Goal: Navigation & Orientation: Find specific page/section

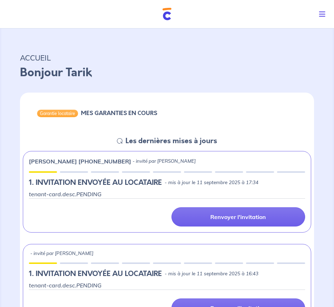
click at [273, 64] on p "ACCUEIL" at bounding box center [167, 57] width 294 height 13
